Goal: Task Accomplishment & Management: Manage account settings

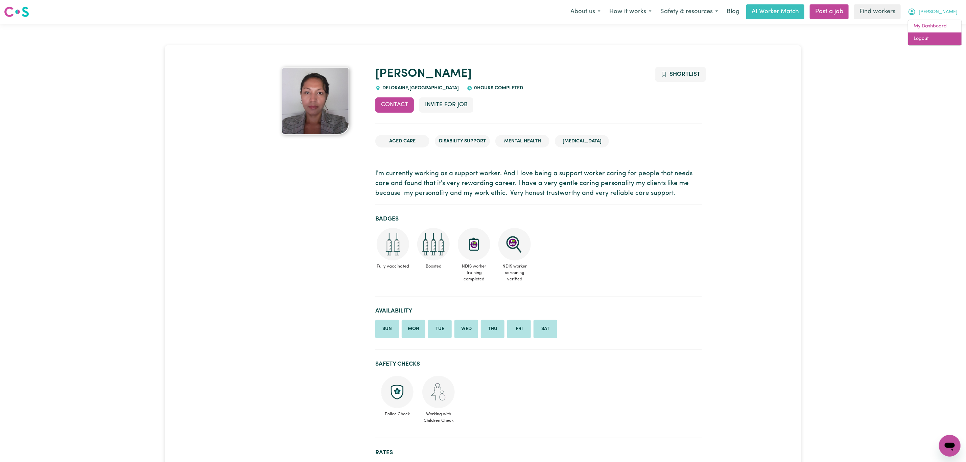
click at [937, 44] on link "Logout" at bounding box center [934, 38] width 53 height 13
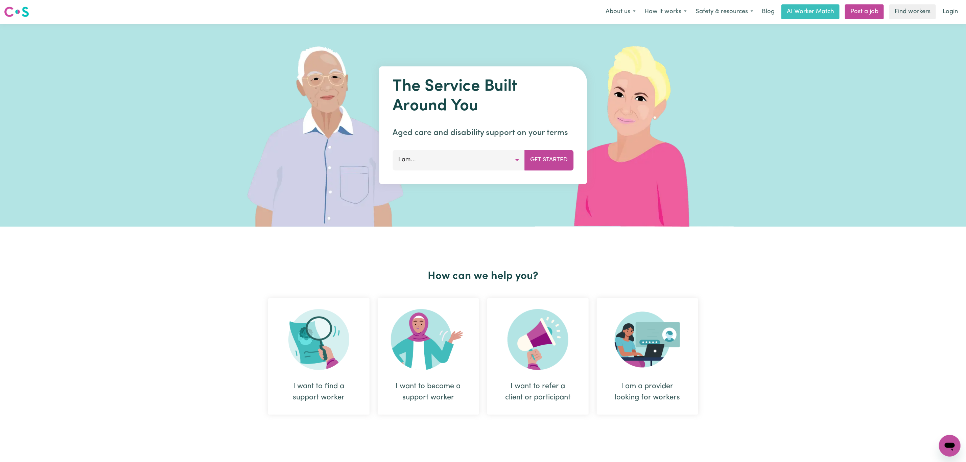
click at [948, 14] on link "Login" at bounding box center [949, 11] width 23 height 15
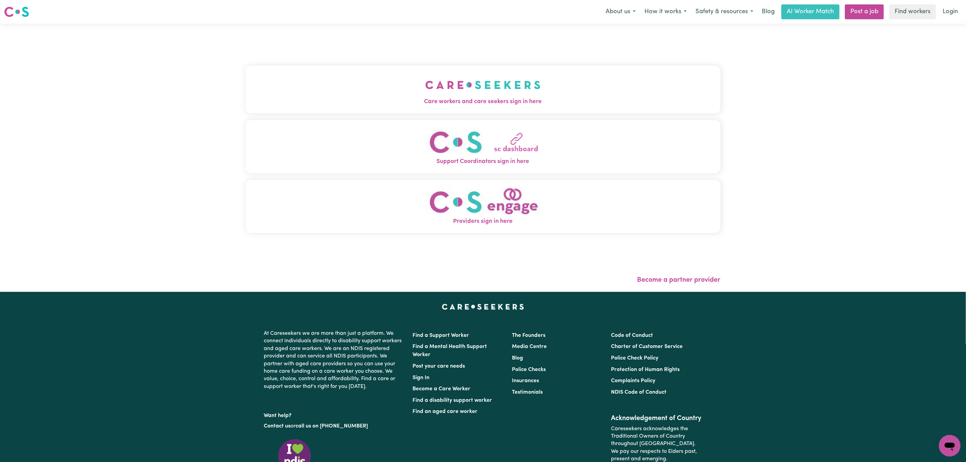
click at [246, 57] on div "Care workers and care seekers sign in here Support Coordinators sign in here Pr…" at bounding box center [482, 152] width 475 height 231
click at [252, 82] on button "Care workers and care seekers sign in here" at bounding box center [482, 89] width 475 height 47
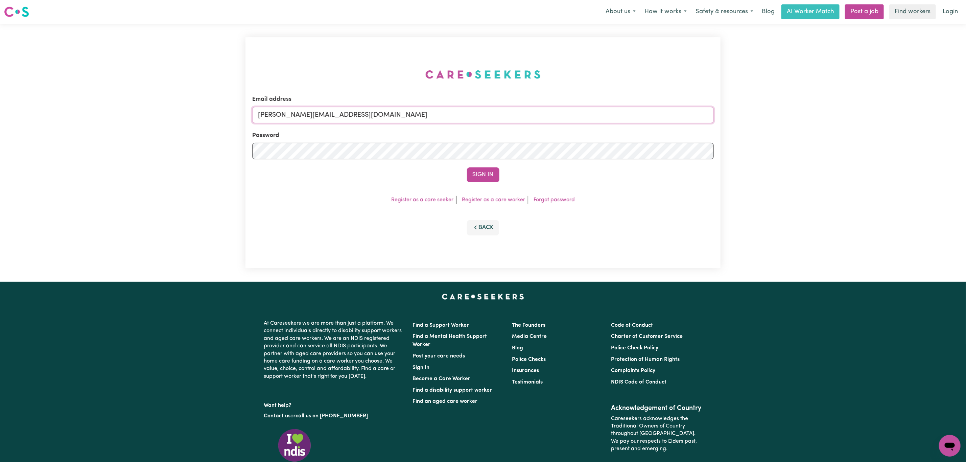
click at [310, 120] on input "[PERSON_NAME][EMAIL_ADDRESS][DOMAIN_NAME]" at bounding box center [482, 115] width 461 height 16
drag, startPoint x: 296, startPoint y: 116, endPoint x: 457, endPoint y: 142, distance: 162.4
click at [455, 117] on input "[EMAIL_ADDRESS][PERSON_NAME][DOMAIN_NAME]" at bounding box center [482, 115] width 461 height 16
type input "[EMAIL_ADDRESS][DOMAIN_NAME]"
click at [477, 169] on button "Sign In" at bounding box center [483, 174] width 32 height 15
